Goal: Download file/media

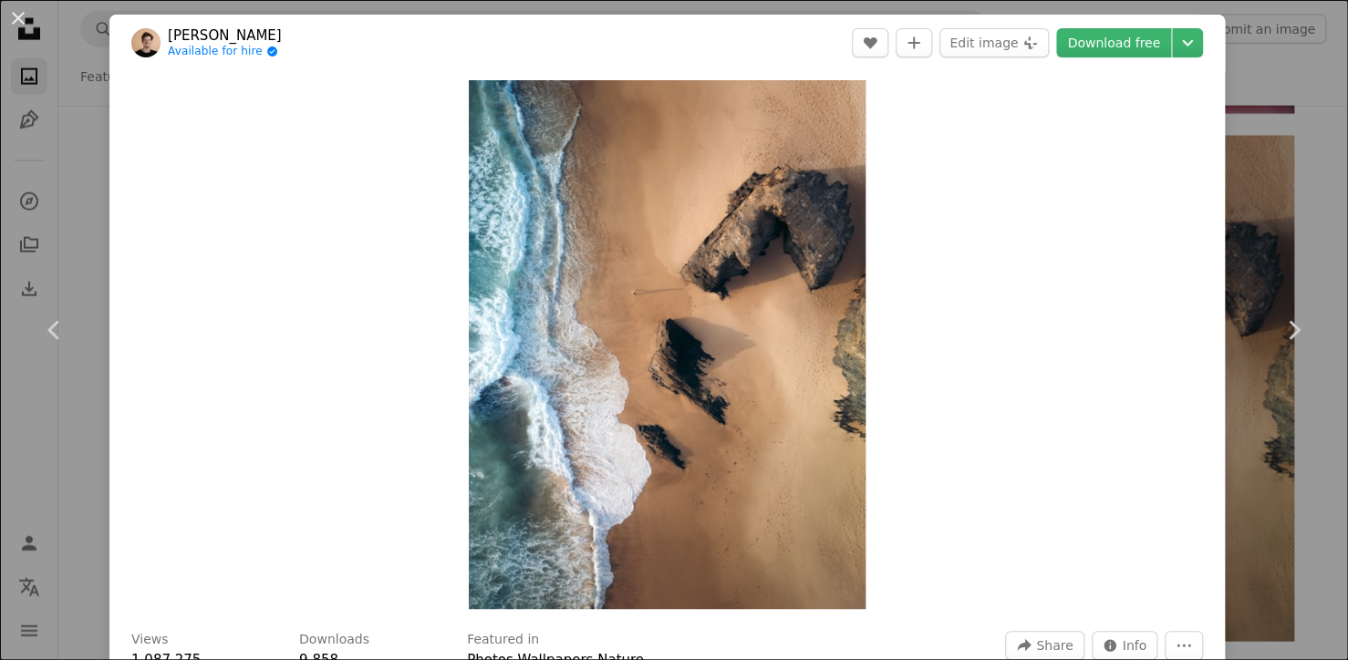
scroll to position [29027, 0]
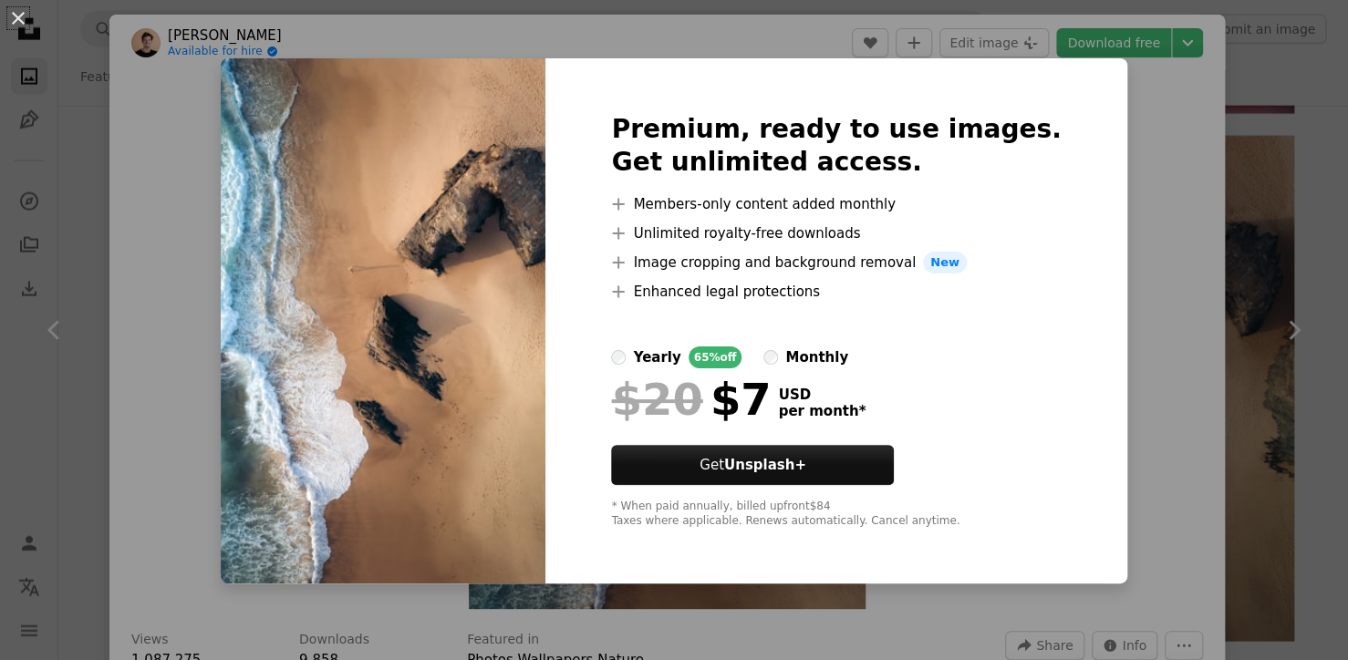
drag, startPoint x: 1207, startPoint y: 151, endPoint x: 1188, endPoint y: 155, distance: 19.5
click at [1207, 153] on div "An X shape Premium, ready to use images. Get unlimited access. A plus sign Memb…" at bounding box center [674, 330] width 1348 height 660
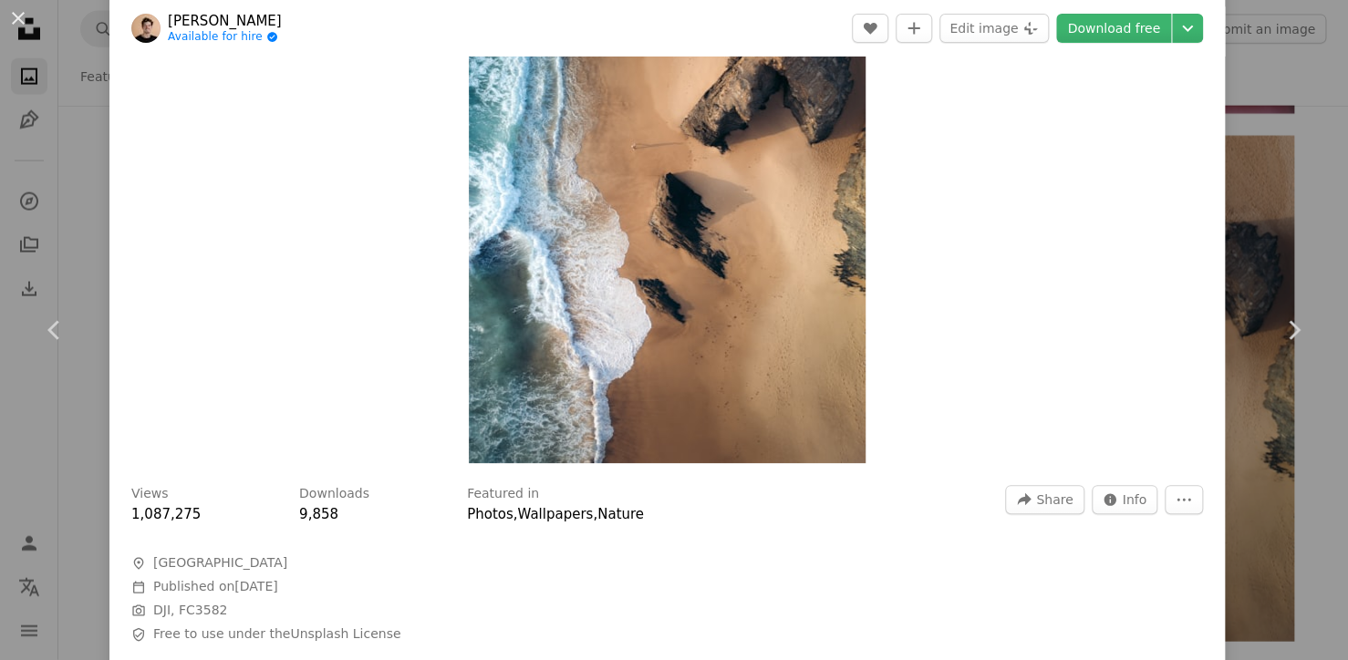
scroll to position [109, 0]
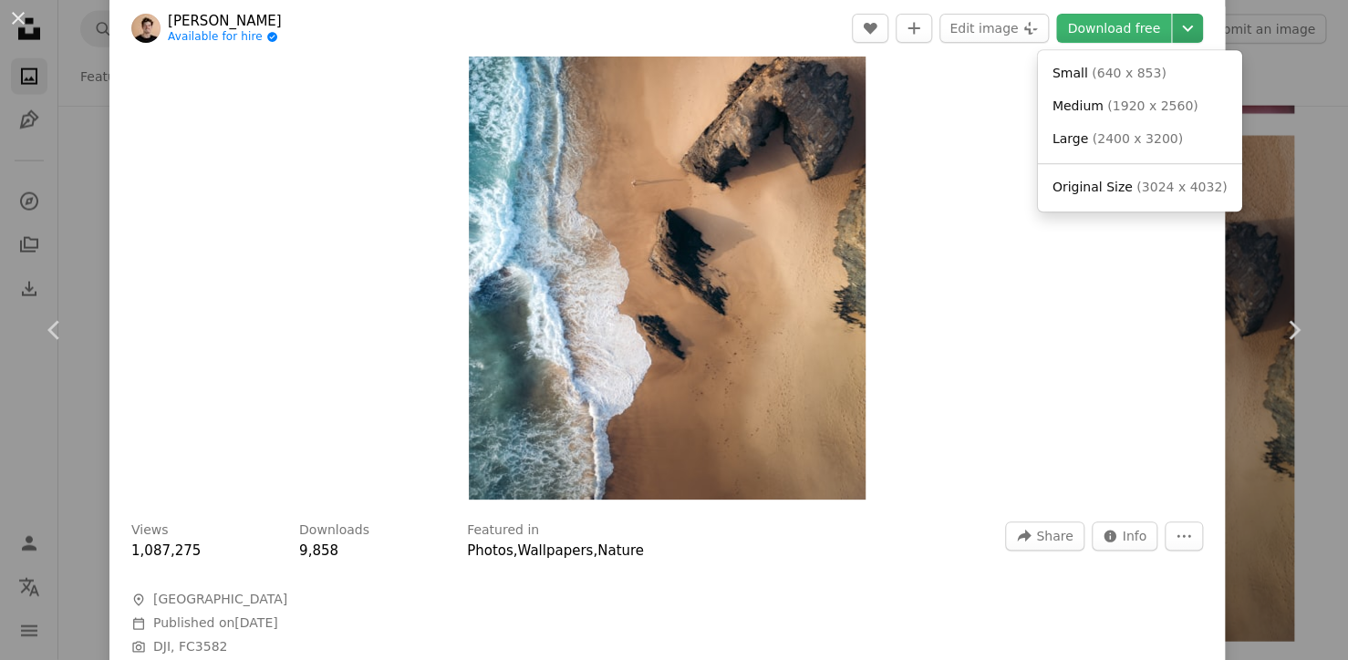
click at [1202, 35] on icon "Chevron down" at bounding box center [1186, 28] width 29 height 22
click at [1126, 108] on span "( 1920 x 2560 )" at bounding box center [1152, 105] width 90 height 15
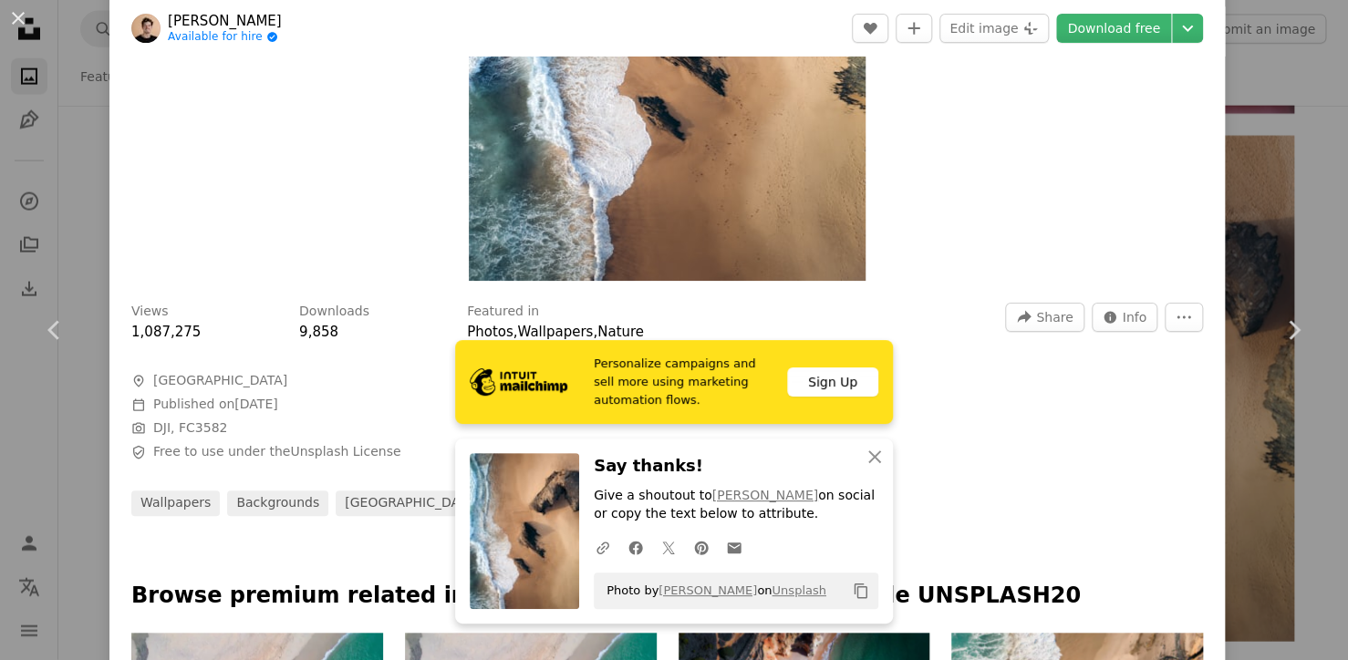
scroll to position [219, 0]
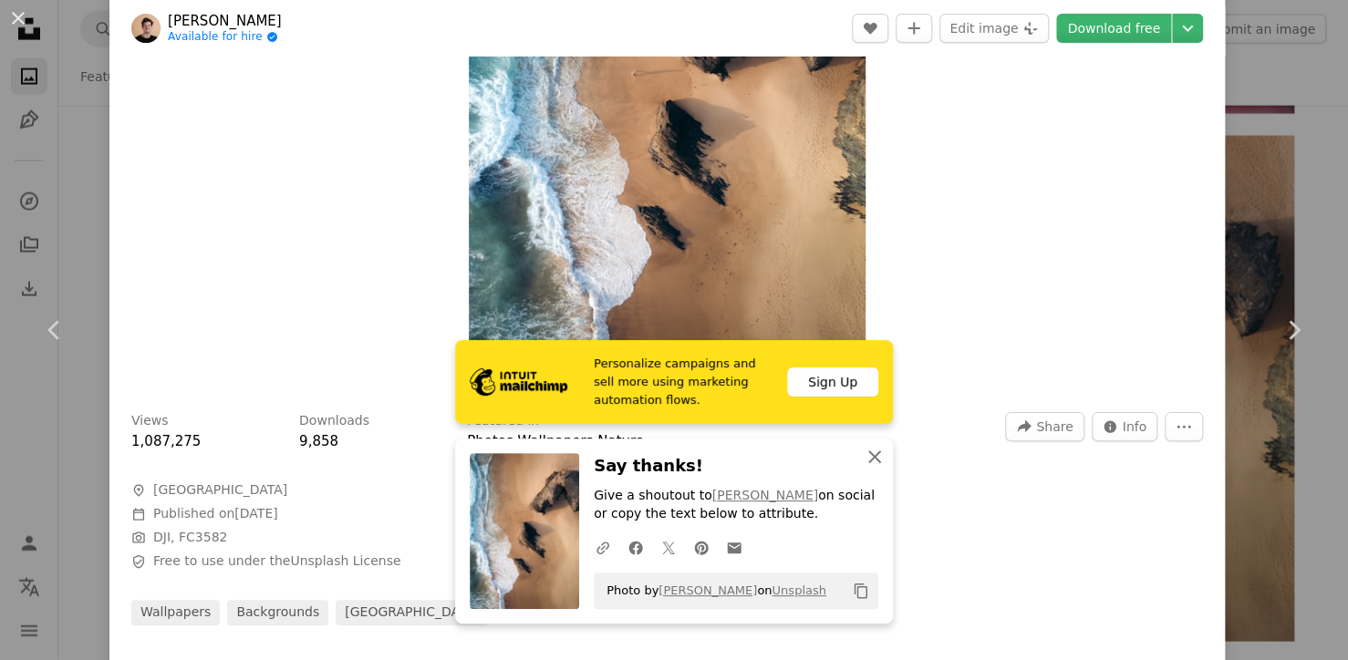
click at [874, 454] on icon "An X shape" at bounding box center [874, 457] width 22 height 22
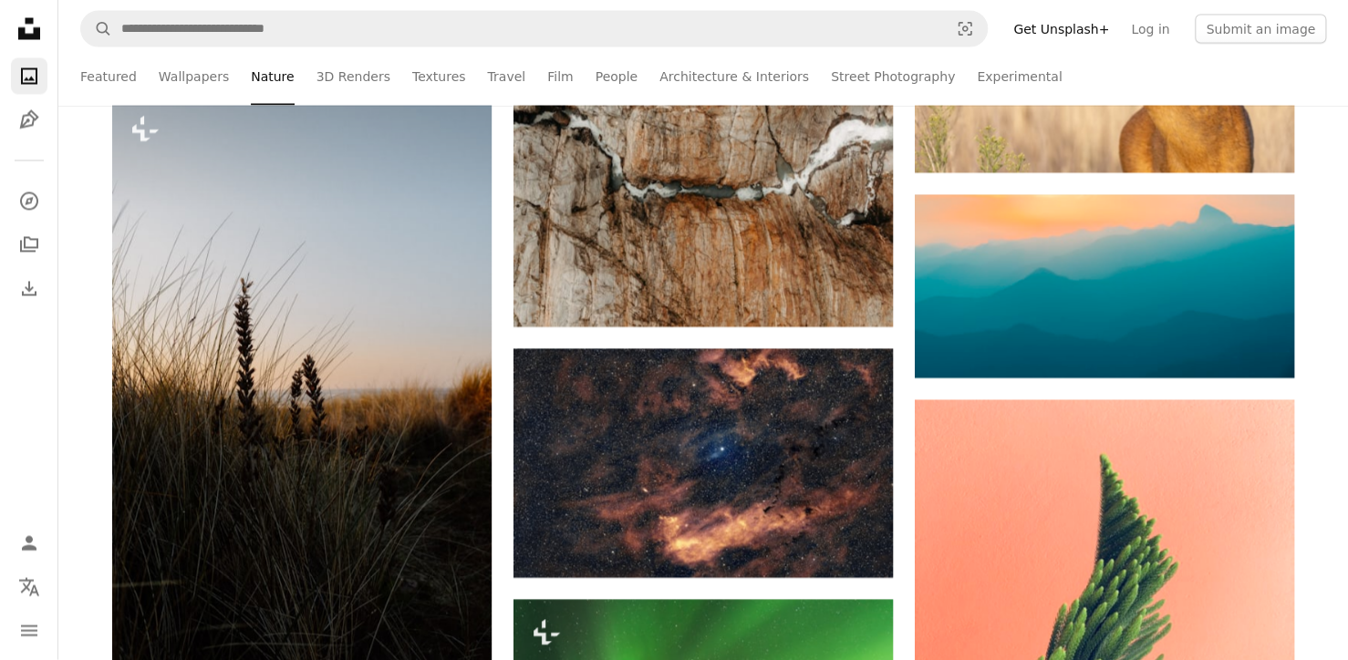
scroll to position [32012, 0]
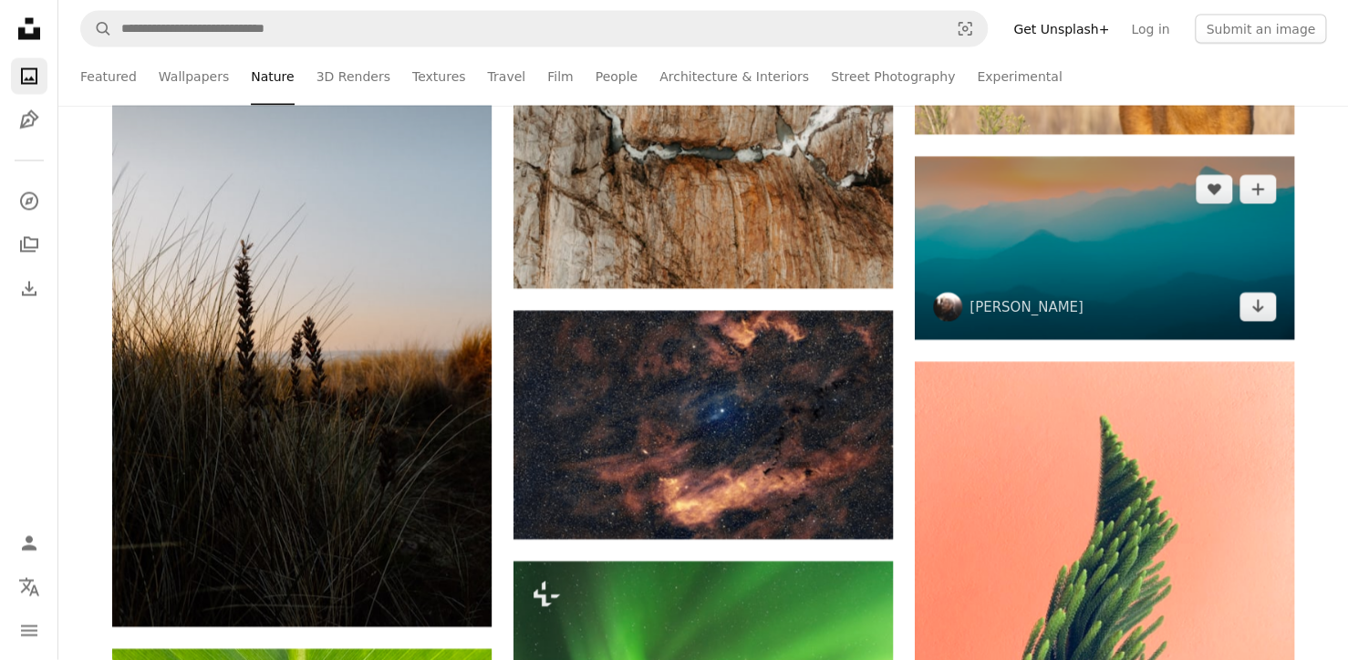
click at [1116, 262] on img at bounding box center [1103, 248] width 379 height 183
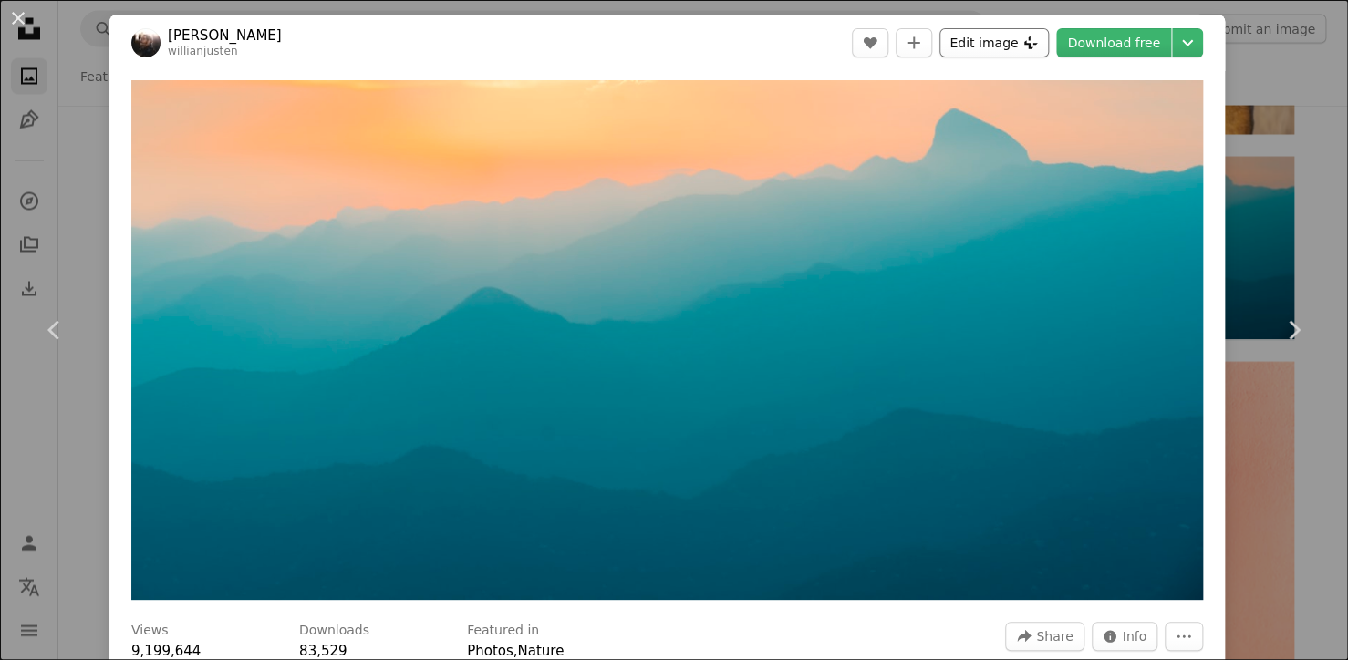
click at [1030, 46] on button "Edit image Plus sign for Unsplash+" at bounding box center [993, 42] width 109 height 29
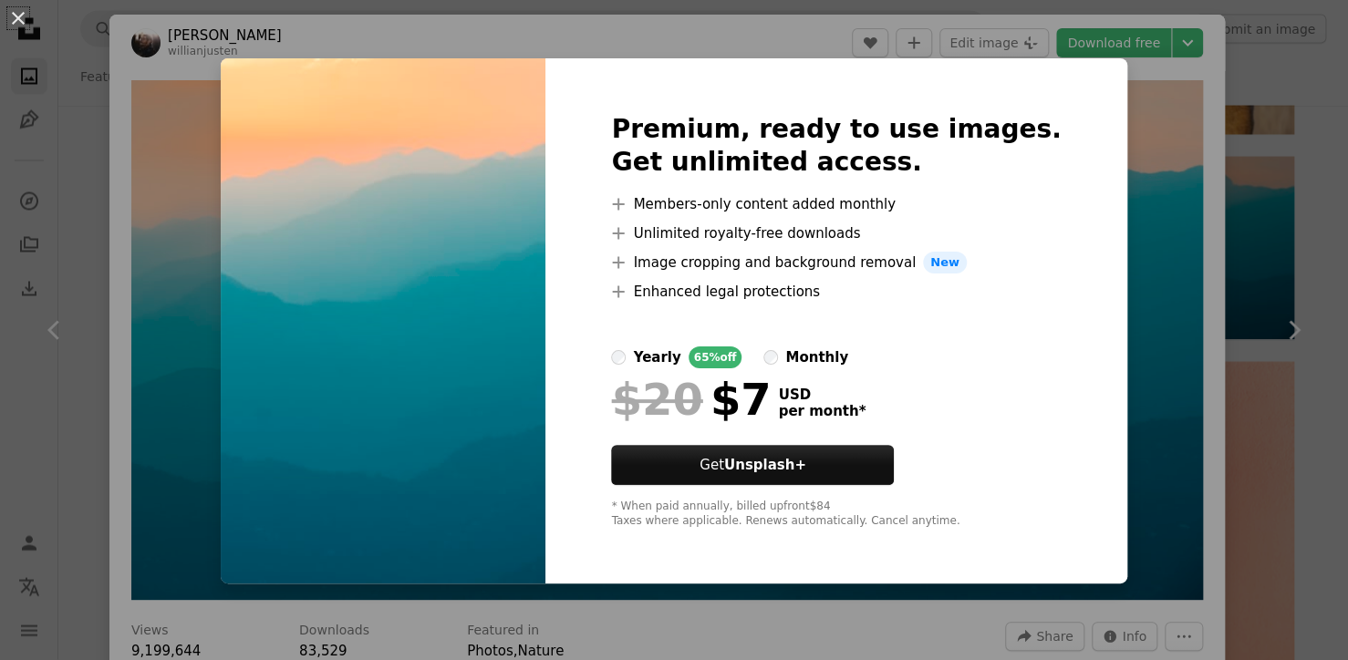
click at [1119, 173] on div "An X shape Premium, ready to use images. Get unlimited access. A plus sign Memb…" at bounding box center [674, 330] width 1348 height 660
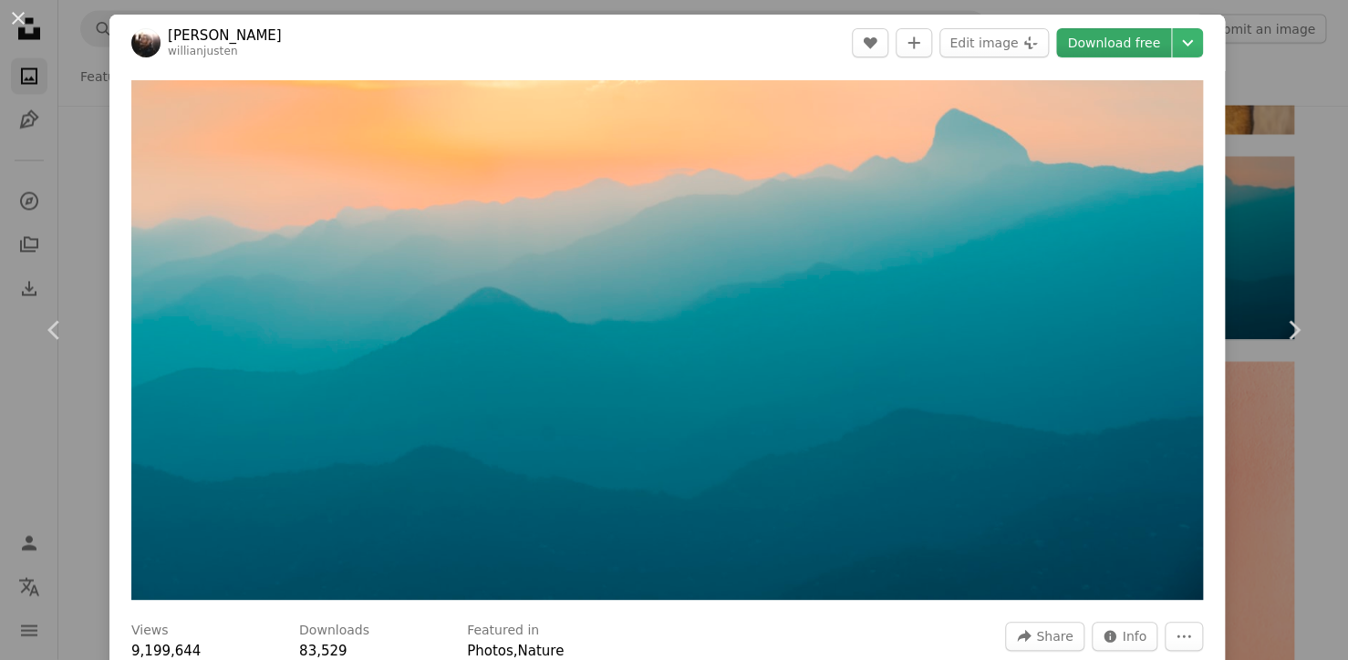
click at [1121, 45] on link "Download free" at bounding box center [1113, 42] width 115 height 29
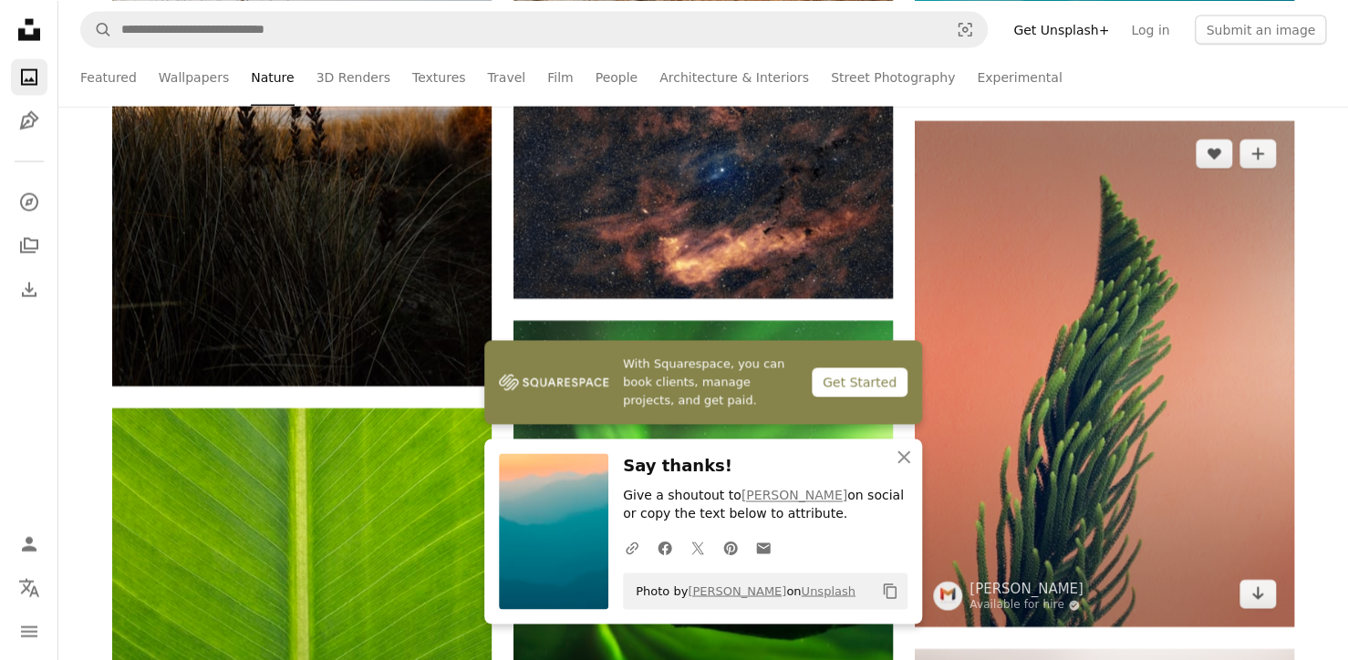
scroll to position [32397, 0]
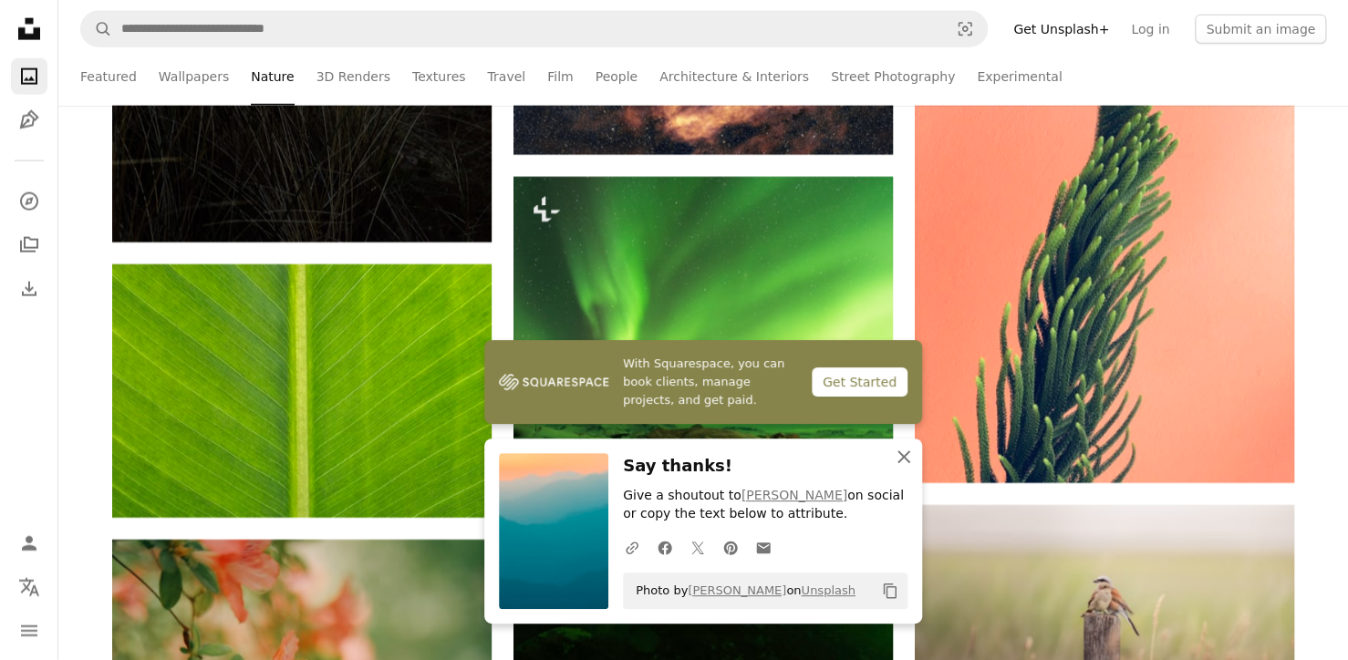
click at [903, 457] on icon "An X shape" at bounding box center [904, 457] width 22 height 22
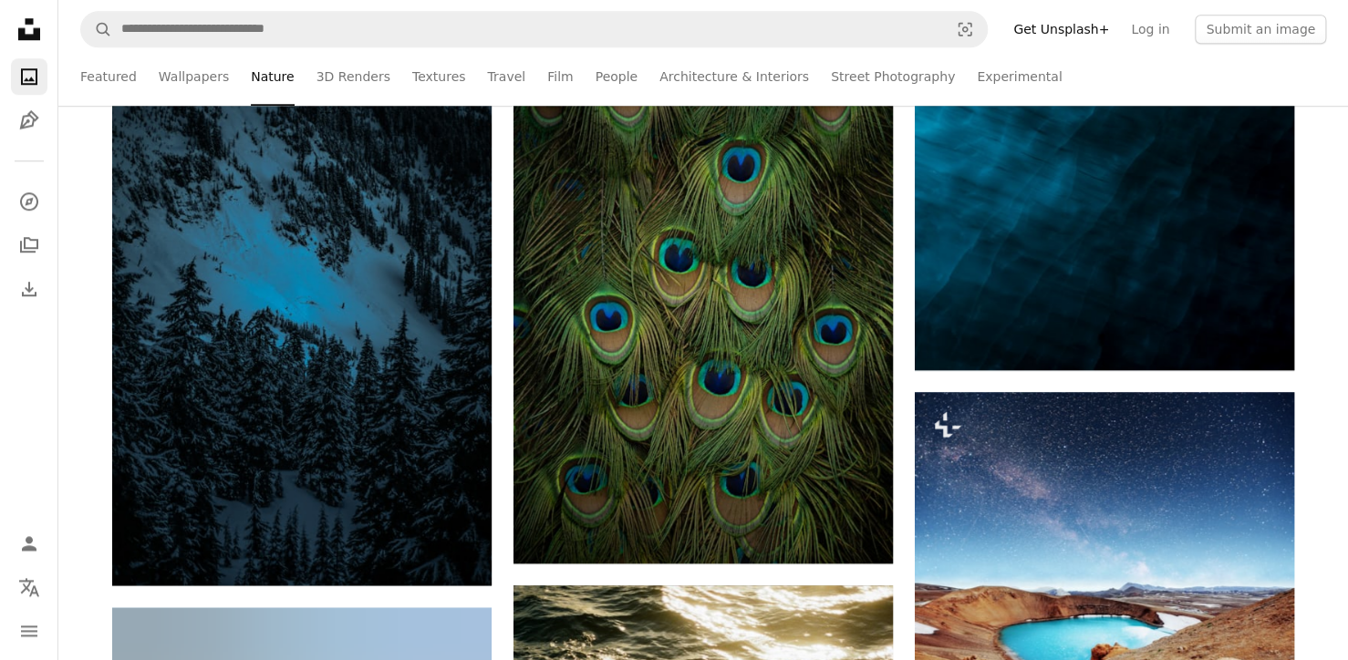
scroll to position [78321, 0]
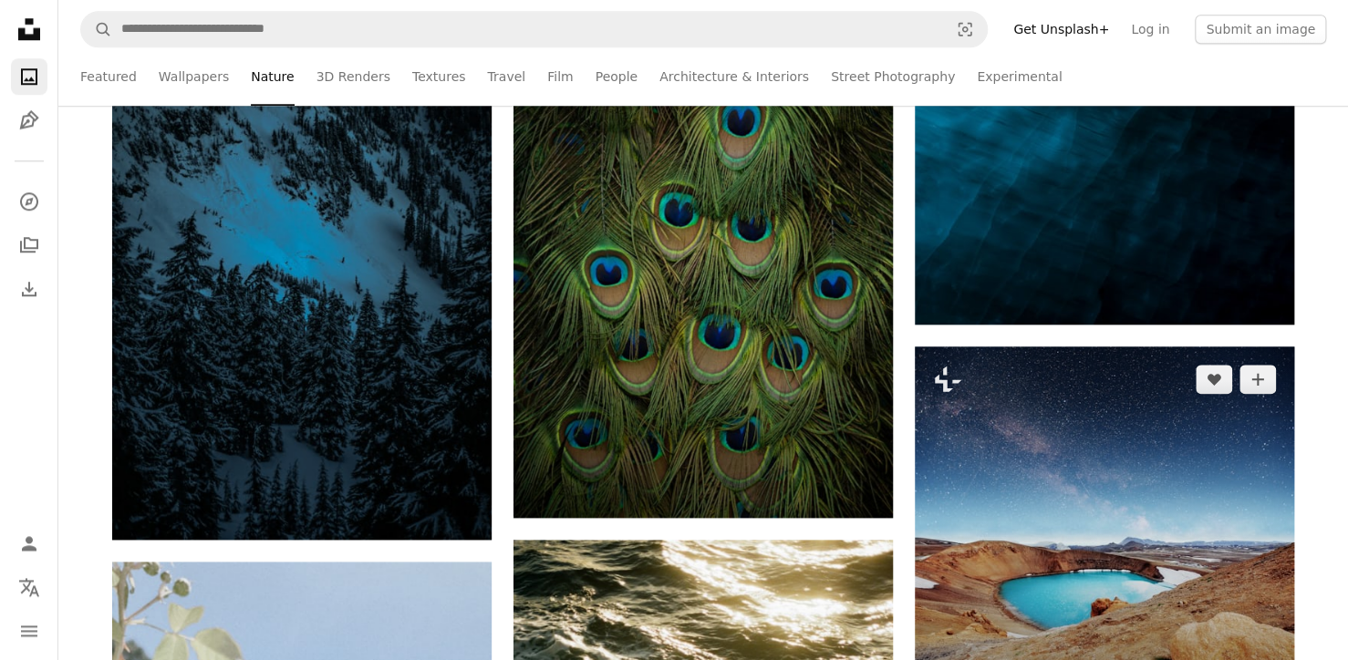
click at [1074, 488] on img at bounding box center [1103, 535] width 379 height 379
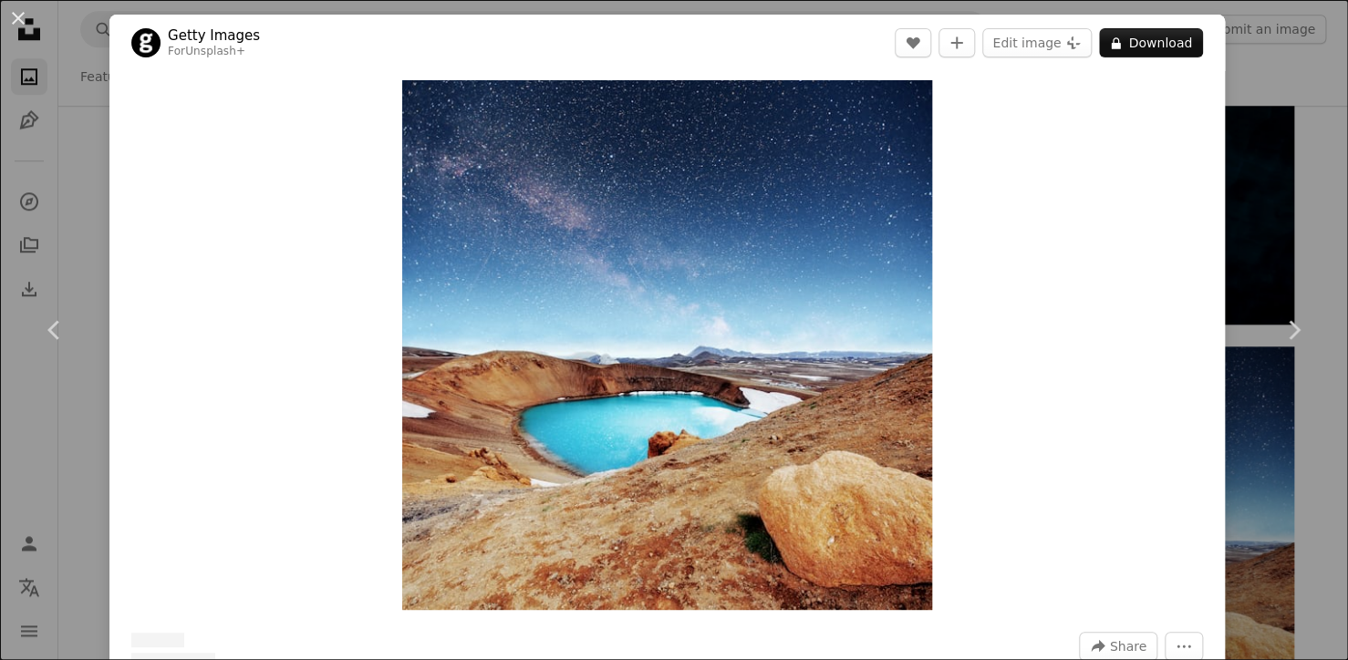
click at [1071, 483] on div "Zoom in" at bounding box center [666, 345] width 1115 height 548
click at [841, 385] on img "Zoom in on this image" at bounding box center [667, 345] width 530 height 530
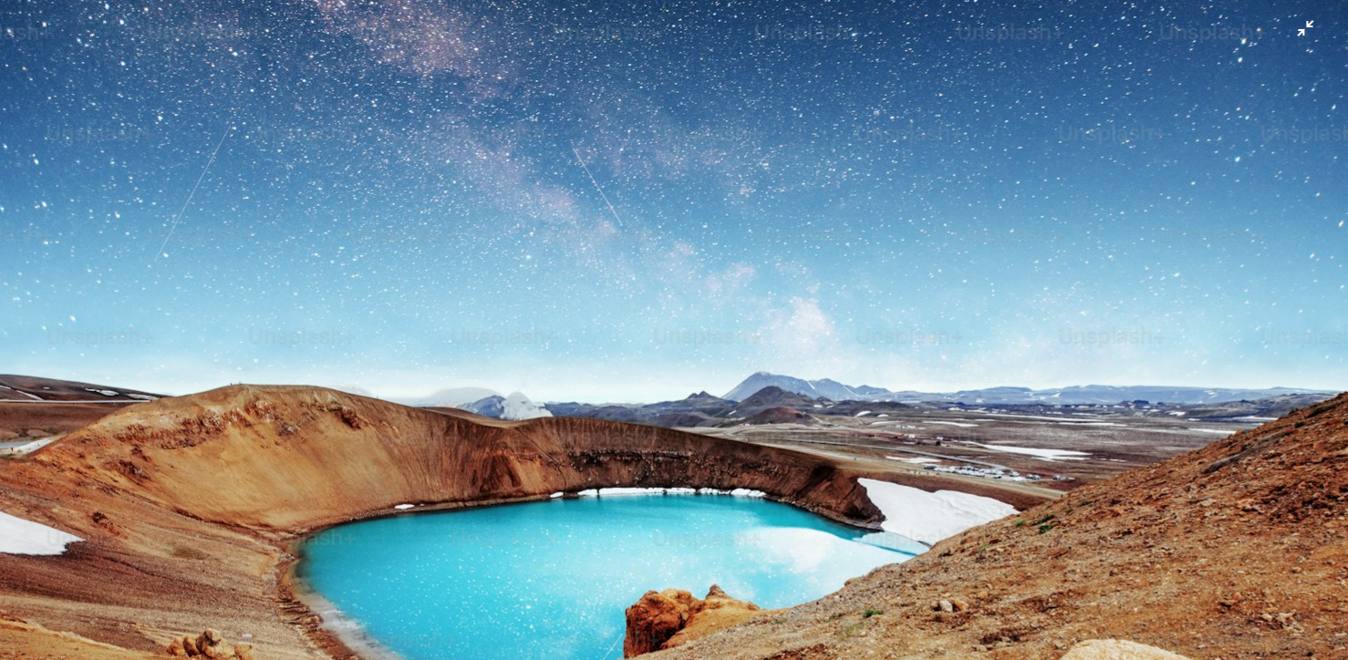
scroll to position [345, 0]
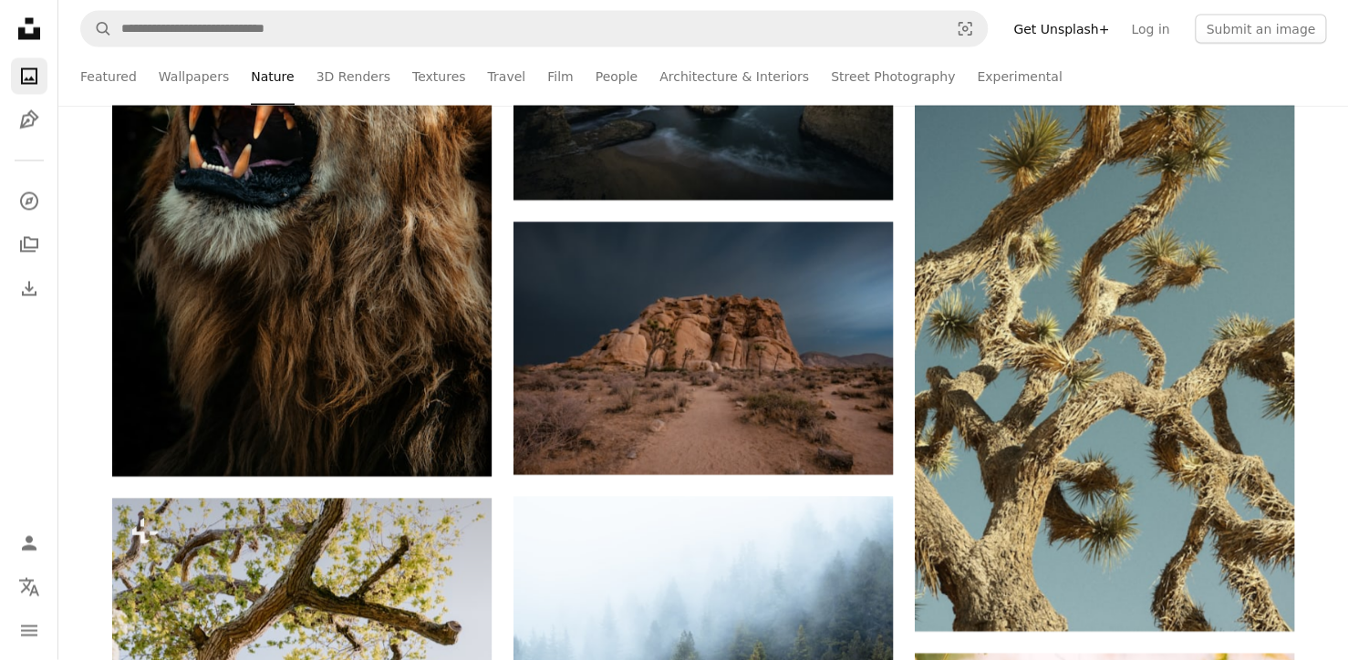
scroll to position [82558, 0]
